Goal: Task Accomplishment & Management: Manage account settings

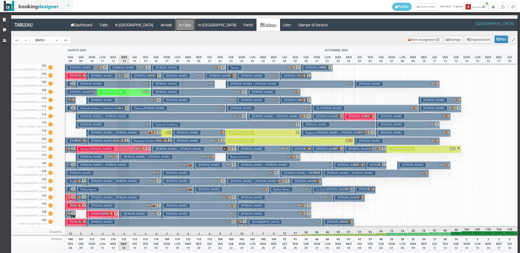
click at [176, 28] on a=pms-instay-reservations"] "In Casa" at bounding box center [185, 25] width 19 height 12
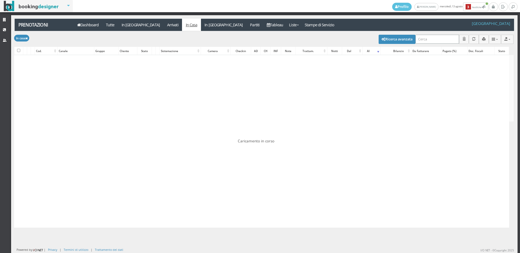
click at [423, 38] on input "search" at bounding box center [438, 39] width 44 height 9
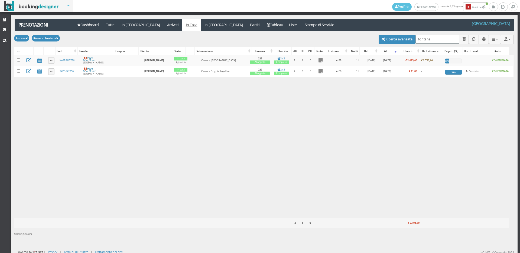
type input "fontana"
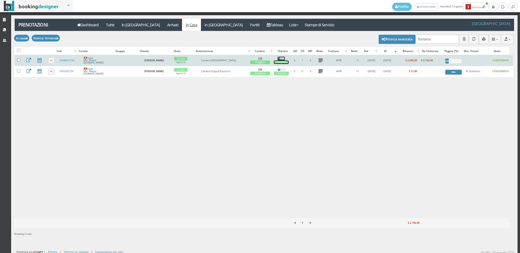
click at [282, 62] on div "Completo" at bounding box center [281, 62] width 15 height 4
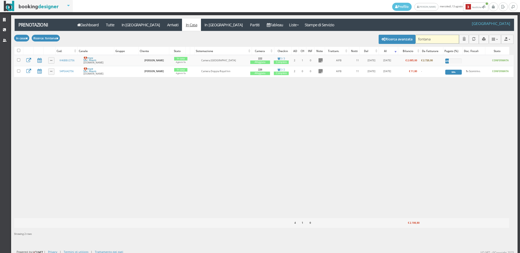
click at [434, 39] on input "fontana" at bounding box center [438, 39] width 44 height 9
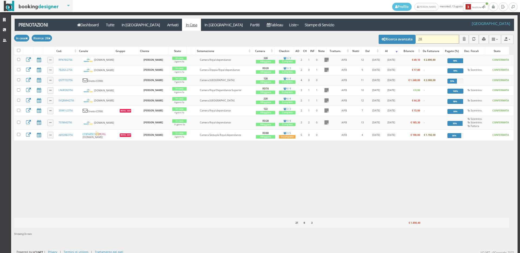
type input "2"
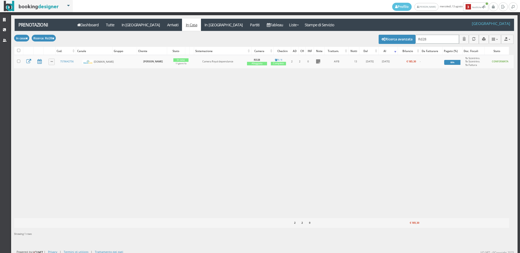
type input "Rd28"
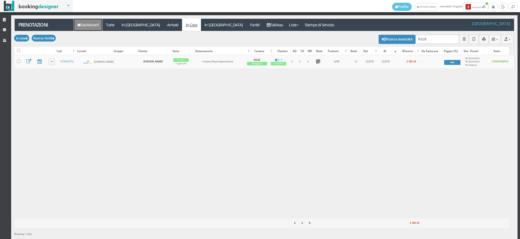
click at [77, 22] on link "Dashboard" at bounding box center [88, 25] width 29 height 12
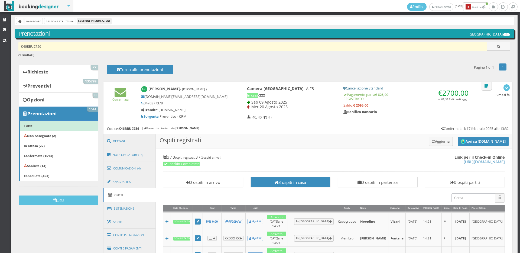
click at [56, 47] on input "K46BBU2756" at bounding box center [252, 46] width 469 height 9
type input "K"
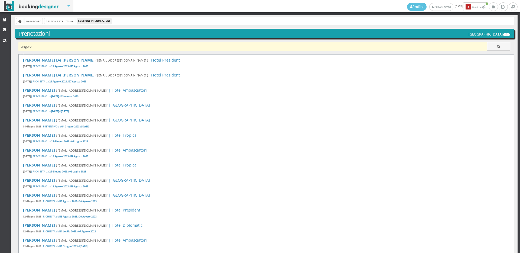
type input "angelo"
